Goal: Information Seeking & Learning: Learn about a topic

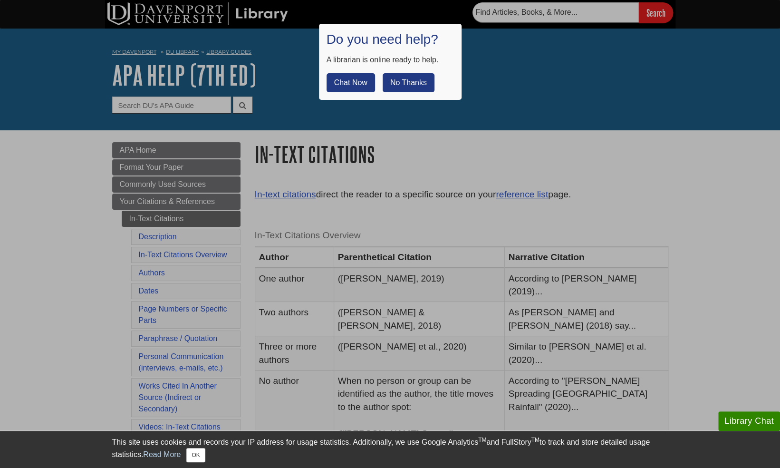
click at [395, 80] on button "No Thanks" at bounding box center [409, 82] width 52 height 19
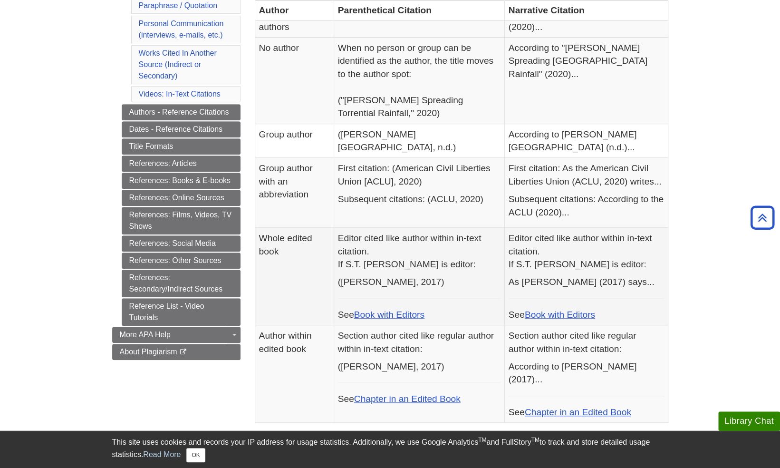
scroll to position [143, 0]
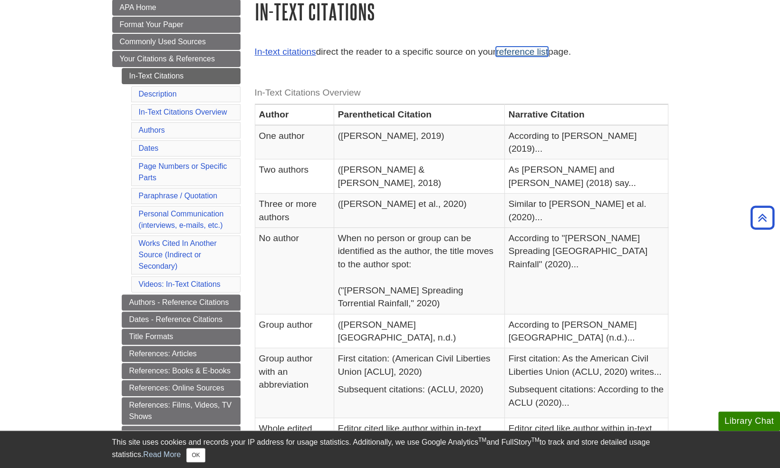
click at [507, 55] on link "reference list" at bounding box center [522, 52] width 52 height 10
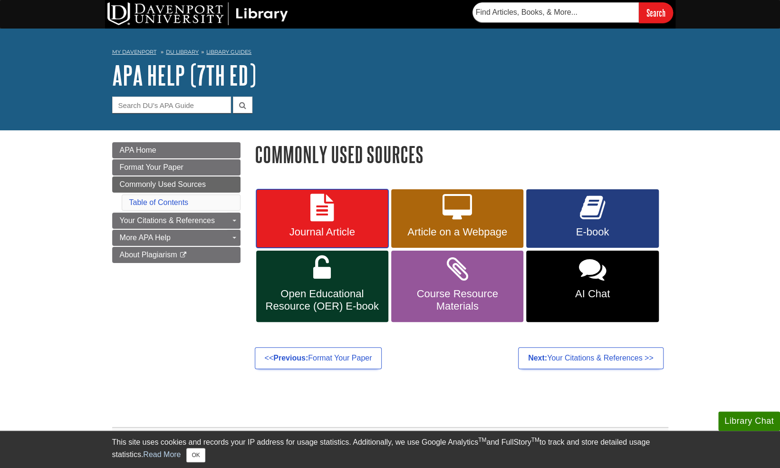
click at [366, 221] on link "Journal Article" at bounding box center [322, 218] width 132 height 59
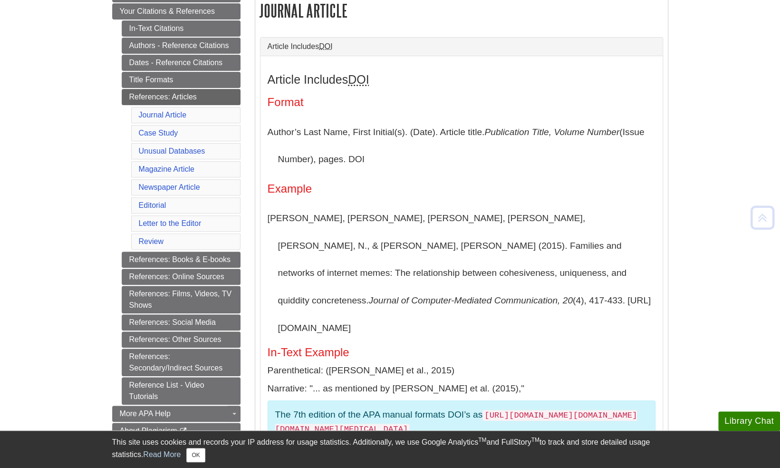
scroll to position [235, 0]
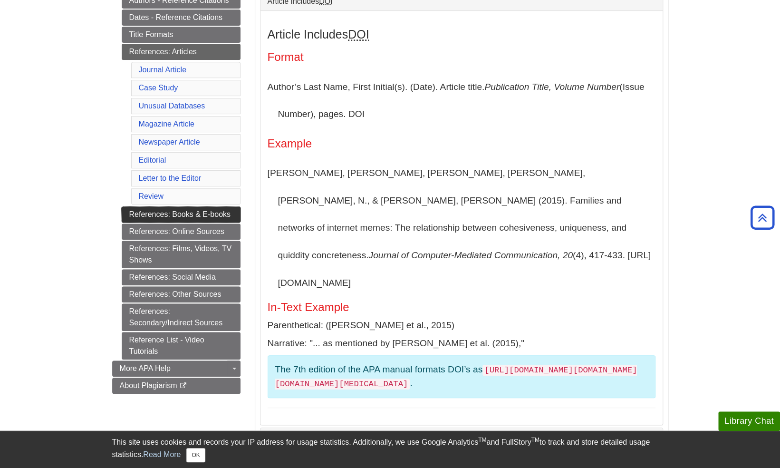
click at [169, 213] on link "References: Books & E-books" at bounding box center [181, 214] width 119 height 16
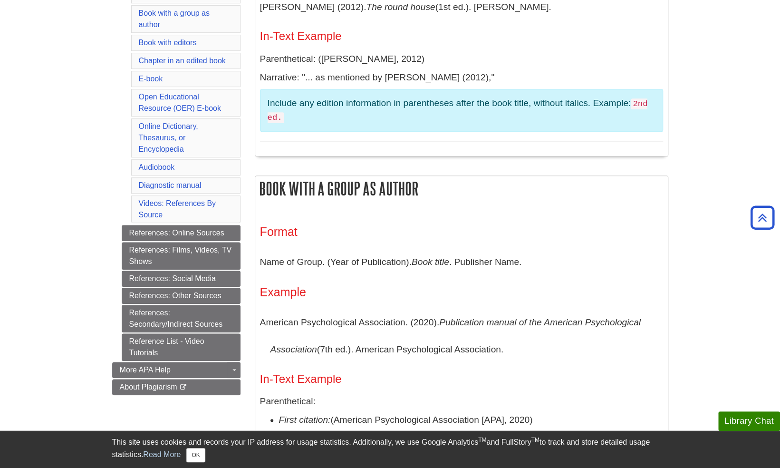
scroll to position [333, 0]
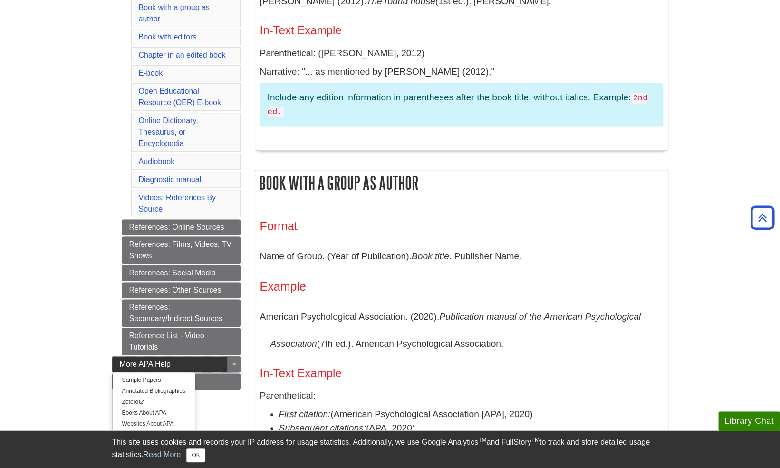
click at [177, 356] on link "More APA Help" at bounding box center [176, 364] width 128 height 16
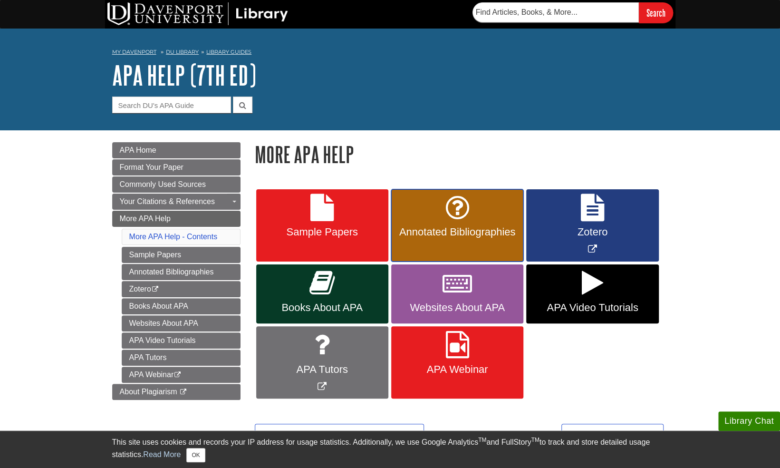
click at [424, 222] on link "Annotated Bibliographies" at bounding box center [457, 225] width 132 height 73
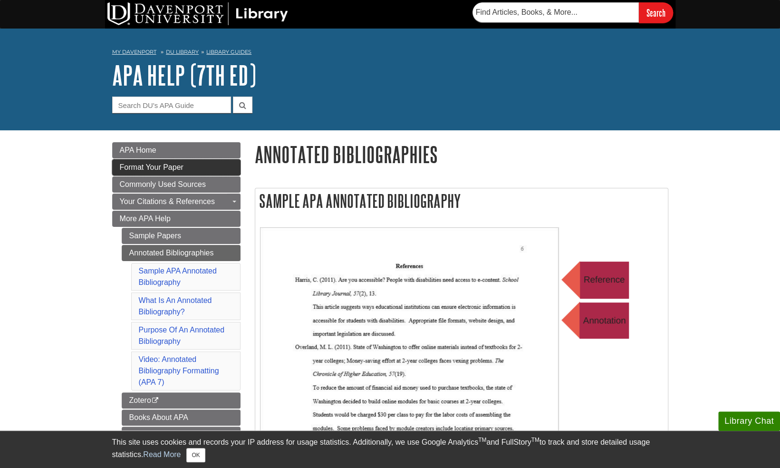
click at [157, 168] on span "Format Your Paper" at bounding box center [152, 167] width 64 height 8
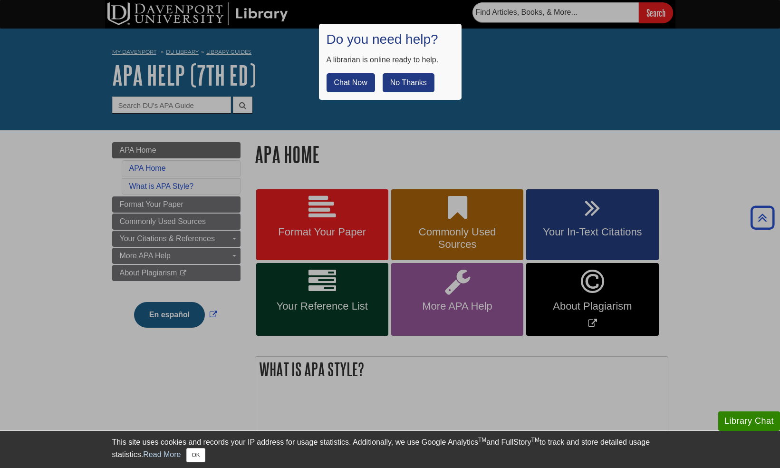
scroll to position [333, 0]
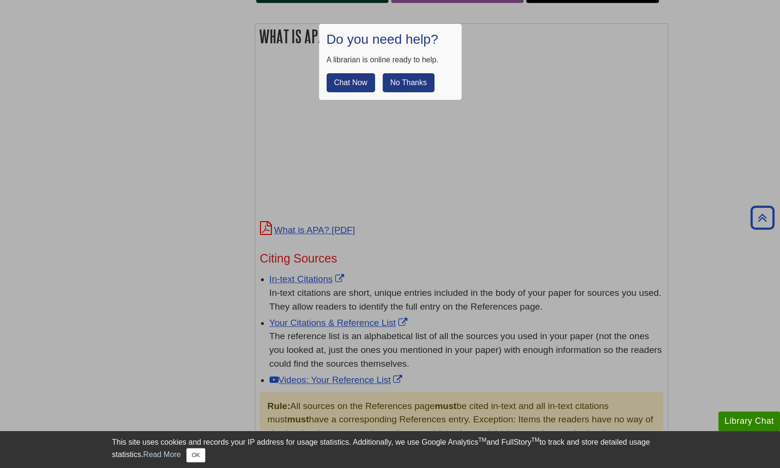
click at [401, 82] on button "No Thanks" at bounding box center [409, 82] width 52 height 19
